Goal: Task Accomplishment & Management: Complete application form

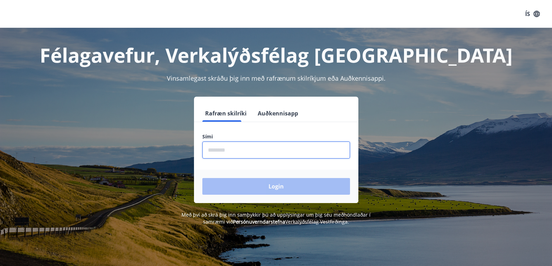
click at [247, 154] on input "phone" at bounding box center [276, 150] width 148 height 17
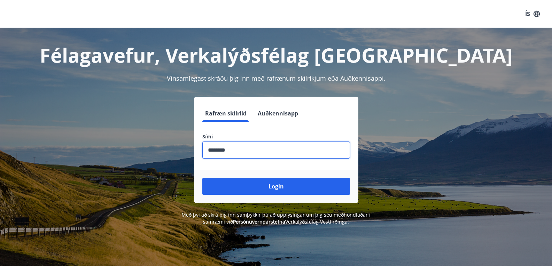
type input "********"
click at [202, 178] on button "Login" at bounding box center [276, 186] width 148 height 17
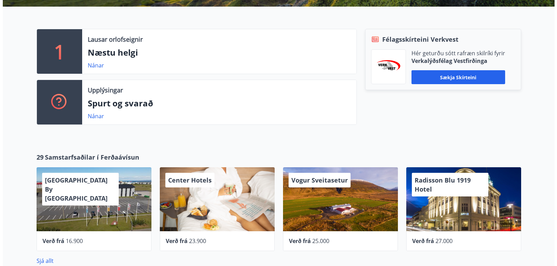
scroll to position [209, 0]
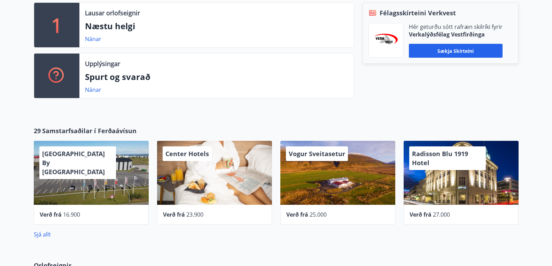
click at [74, 218] on span "16.900" at bounding box center [71, 215] width 17 height 8
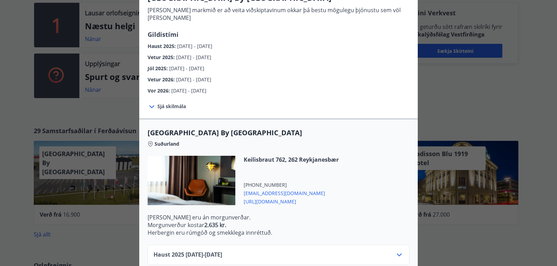
scroll to position [174, 0]
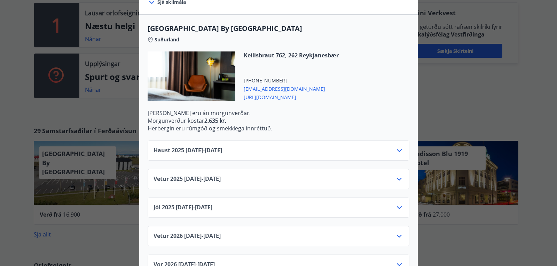
click at [395, 147] on icon at bounding box center [399, 151] width 8 height 8
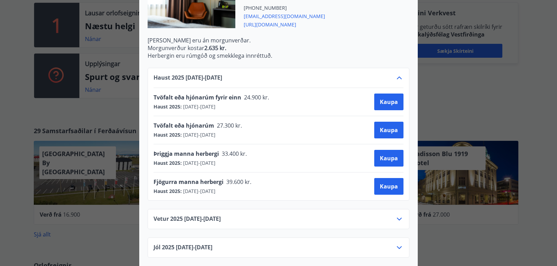
scroll to position [302, 0]
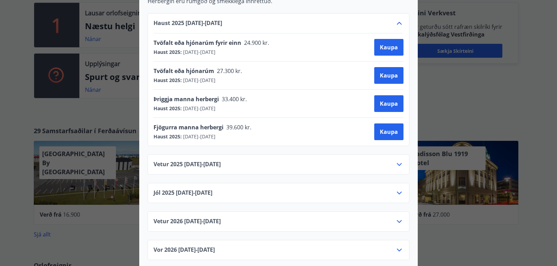
click at [400, 161] on icon at bounding box center [399, 165] width 8 height 8
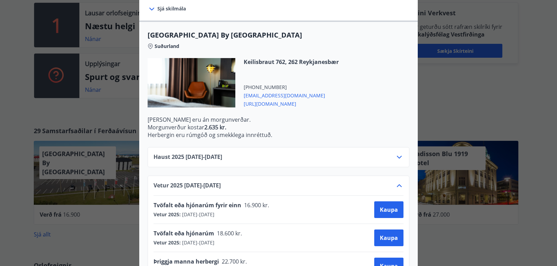
scroll to position [127, 0]
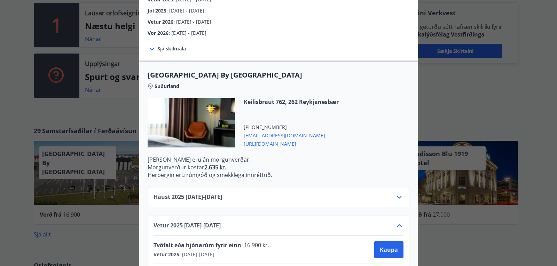
click at [398, 193] on icon at bounding box center [399, 197] width 8 height 8
